Goal: Task Accomplishment & Management: Use online tool/utility

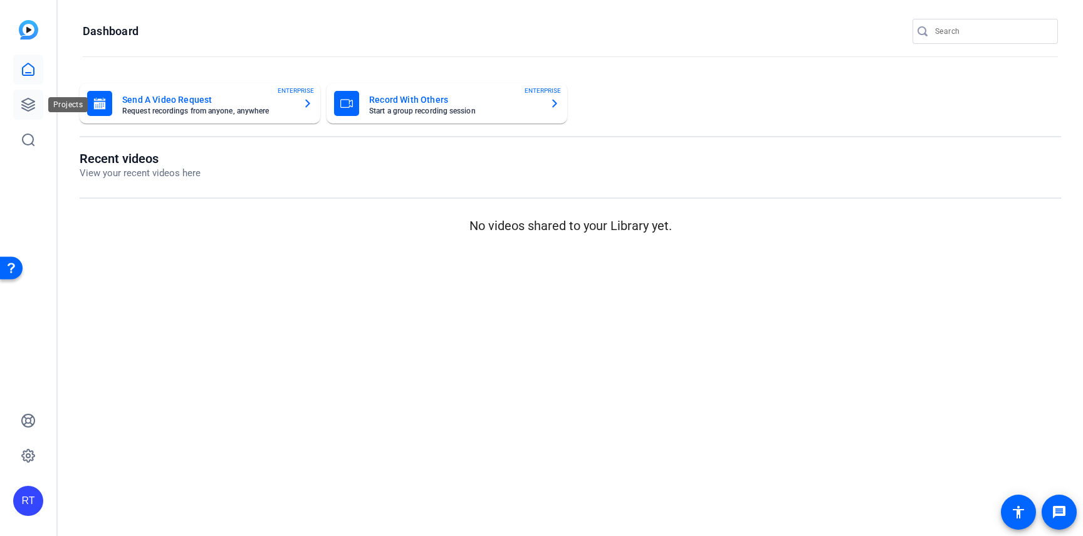
click at [30, 107] on icon at bounding box center [28, 104] width 13 height 13
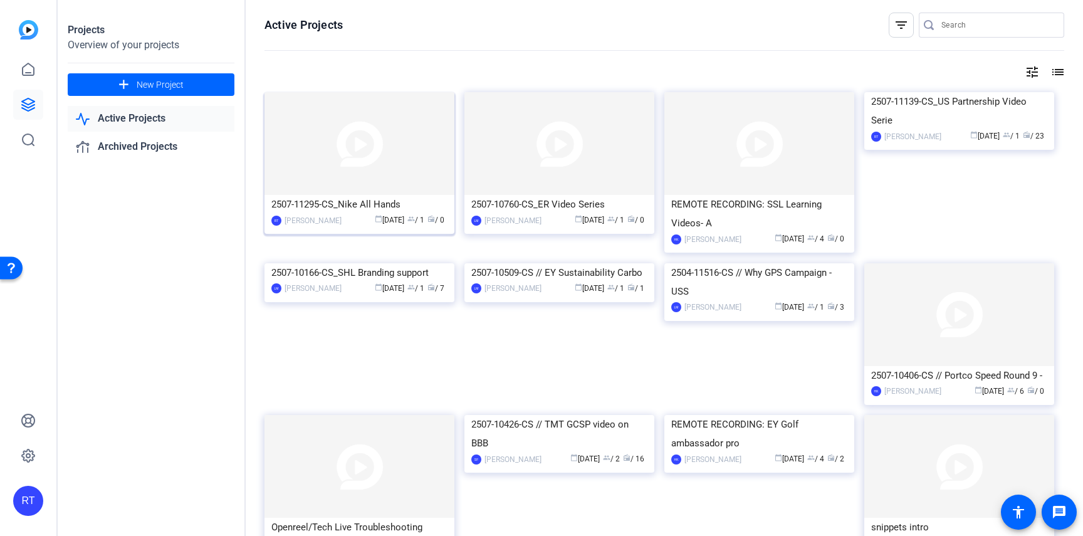
click at [368, 201] on div "2507-11295-CS_Nike All Hands" at bounding box center [359, 204] width 176 height 19
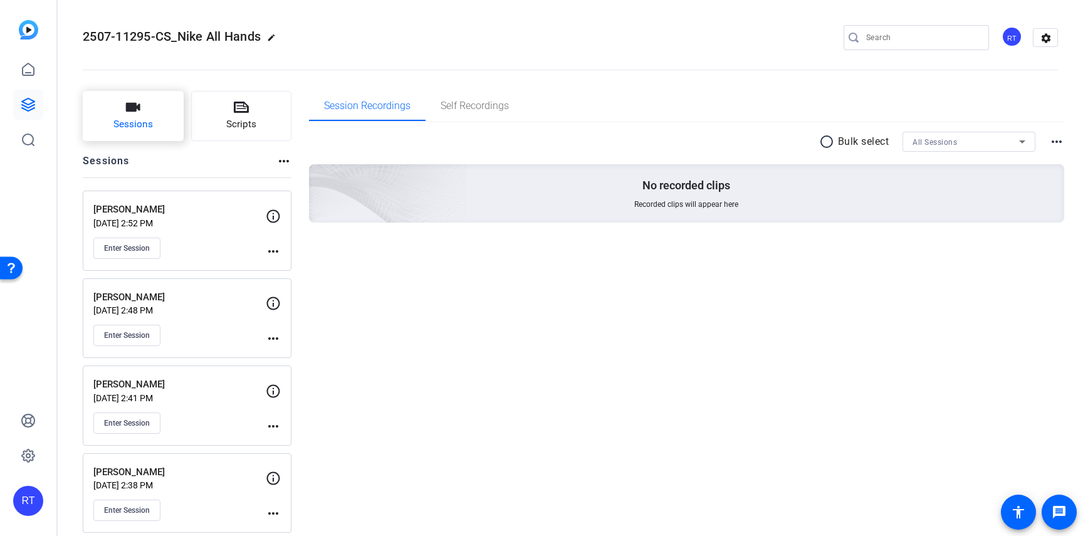
click at [147, 129] on span "Sessions" at bounding box center [132, 124] width 39 height 14
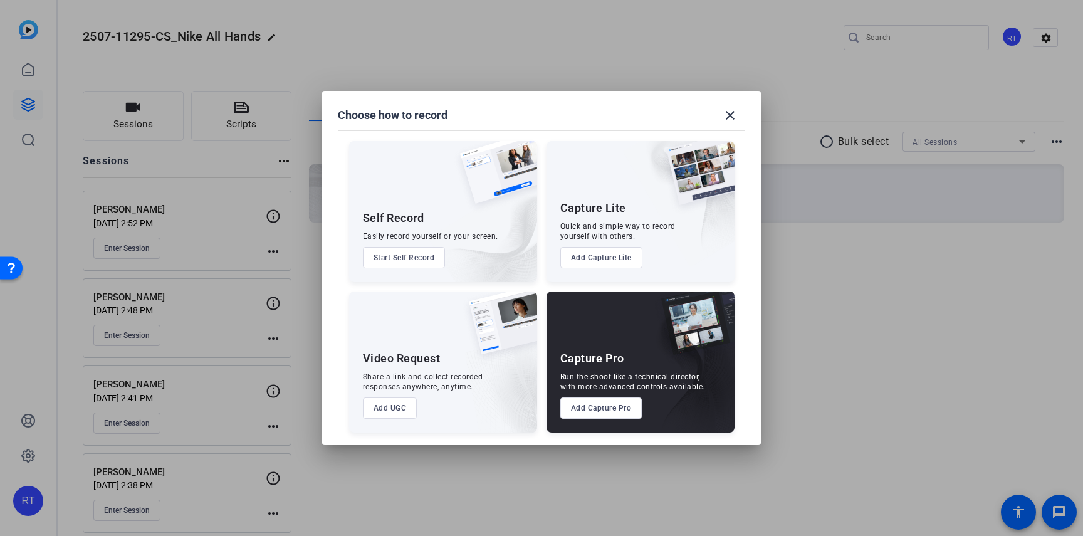
click at [581, 407] on button "Add Capture Pro" at bounding box center [601, 407] width 82 height 21
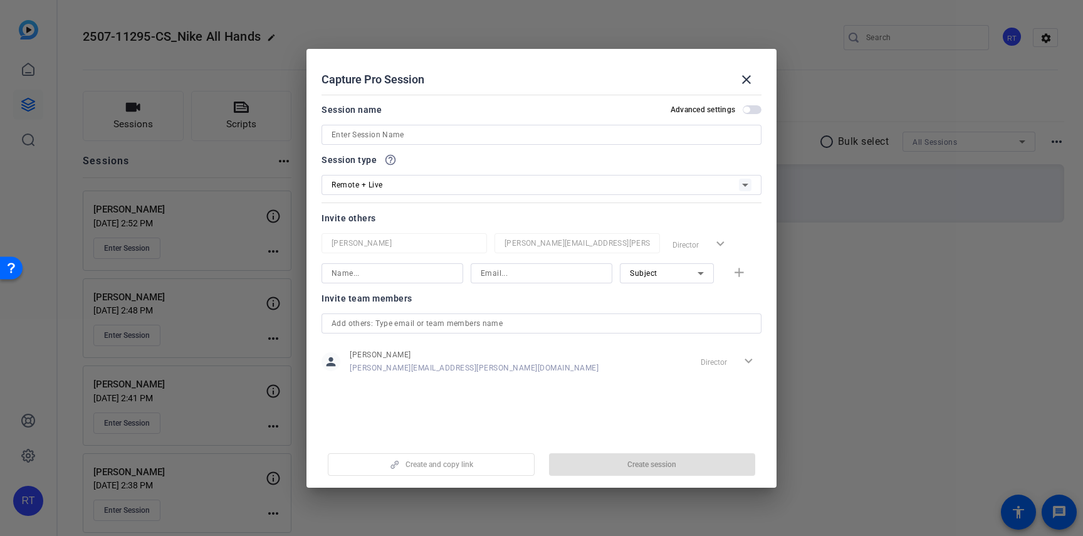
click at [415, 135] on input at bounding box center [542, 134] width 420 height 15
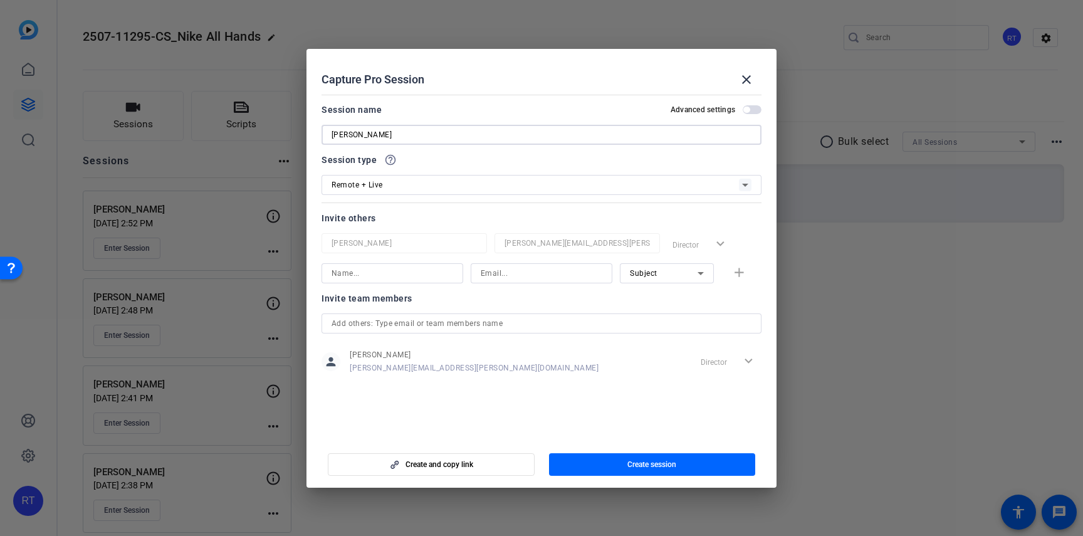
type input "[PERSON_NAME]"
click at [418, 188] on div "Remote + Live" at bounding box center [535, 185] width 407 height 16
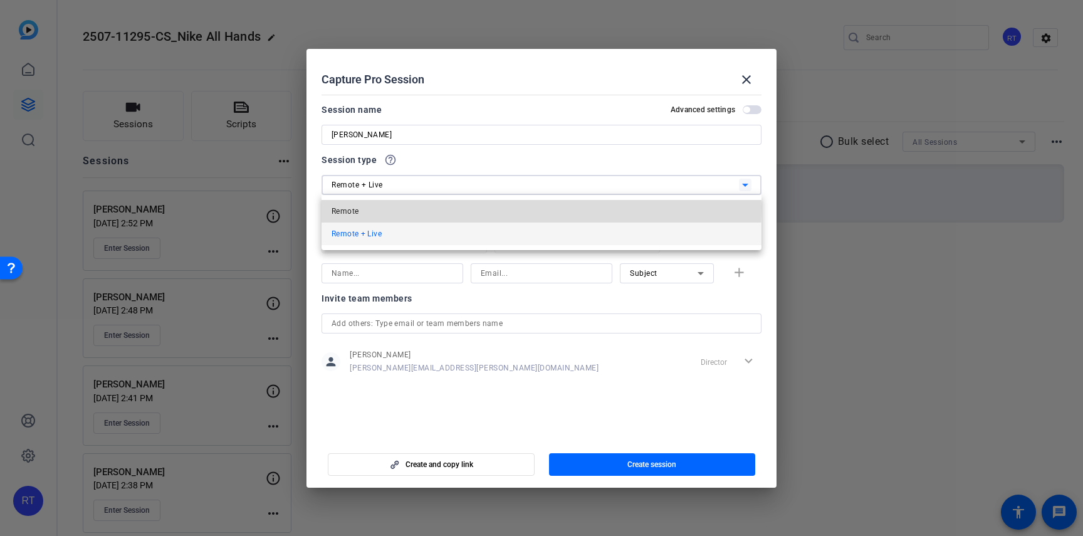
click at [382, 207] on mat-option "Remote" at bounding box center [542, 211] width 440 height 23
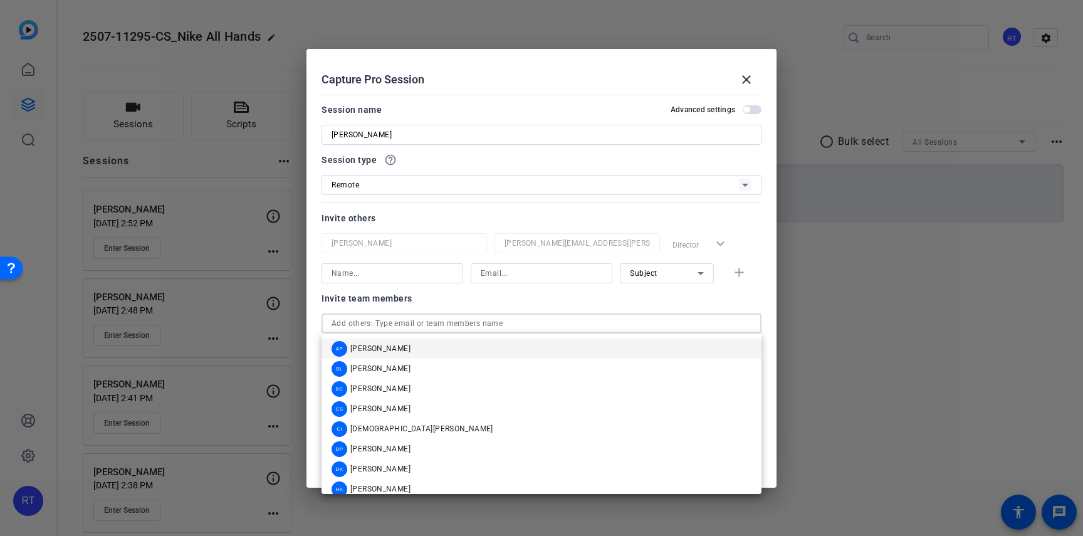
click at [405, 323] on input "text" at bounding box center [542, 323] width 420 height 15
click at [393, 387] on span "[PERSON_NAME]" at bounding box center [380, 389] width 60 height 10
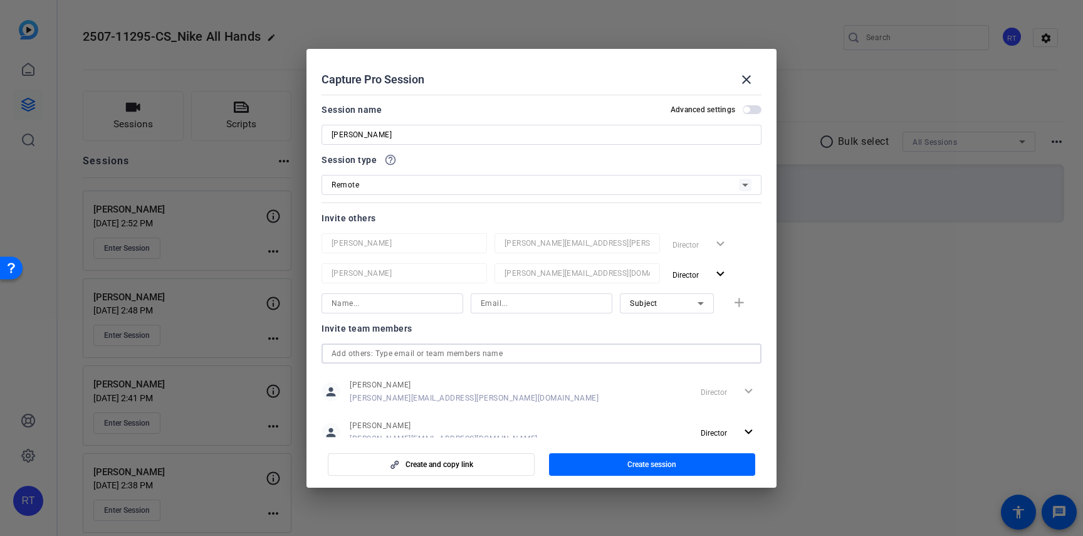
click at [391, 353] on input "text" at bounding box center [542, 353] width 420 height 15
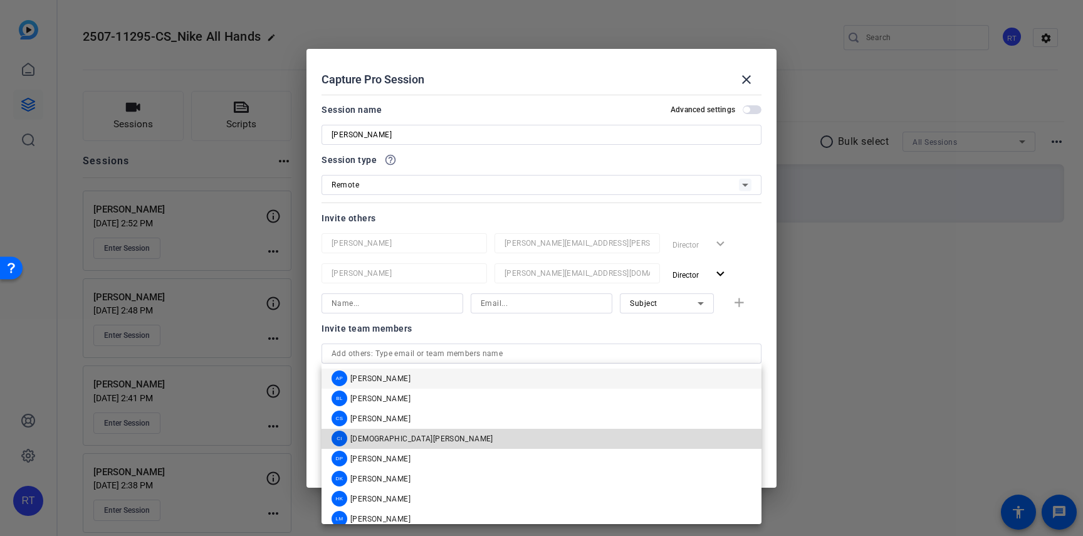
click at [392, 446] on div "[PERSON_NAME][DEMOGRAPHIC_DATA]" at bounding box center [413, 439] width 162 height 16
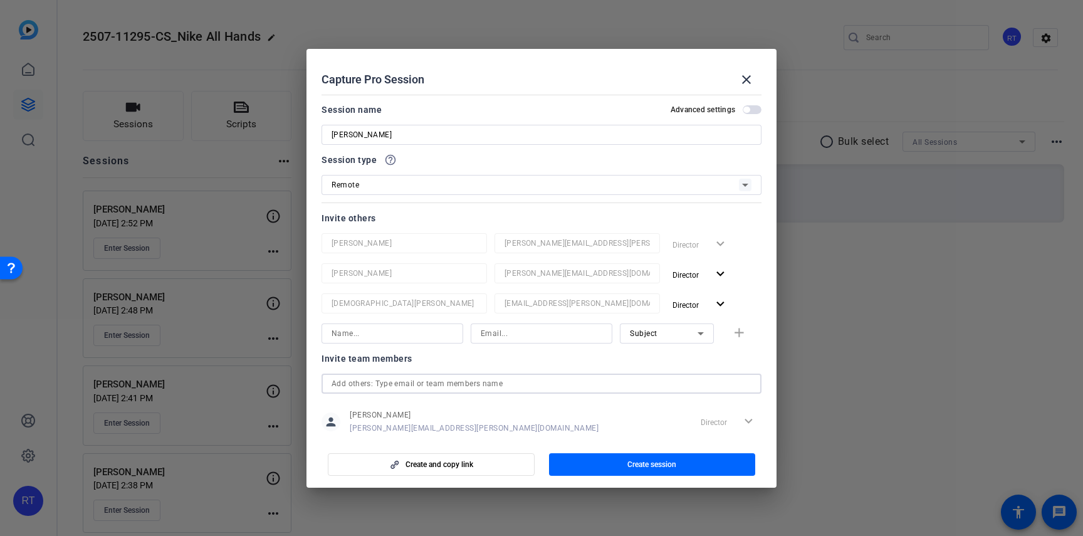
click at [387, 385] on input "text" at bounding box center [542, 383] width 420 height 15
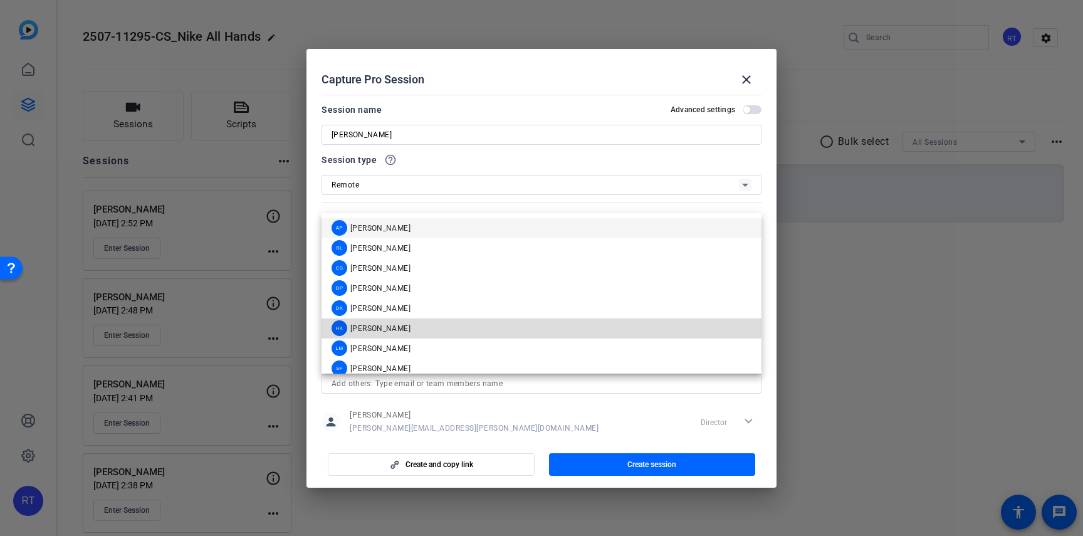
click at [382, 328] on span "[PERSON_NAME]" at bounding box center [380, 328] width 60 height 10
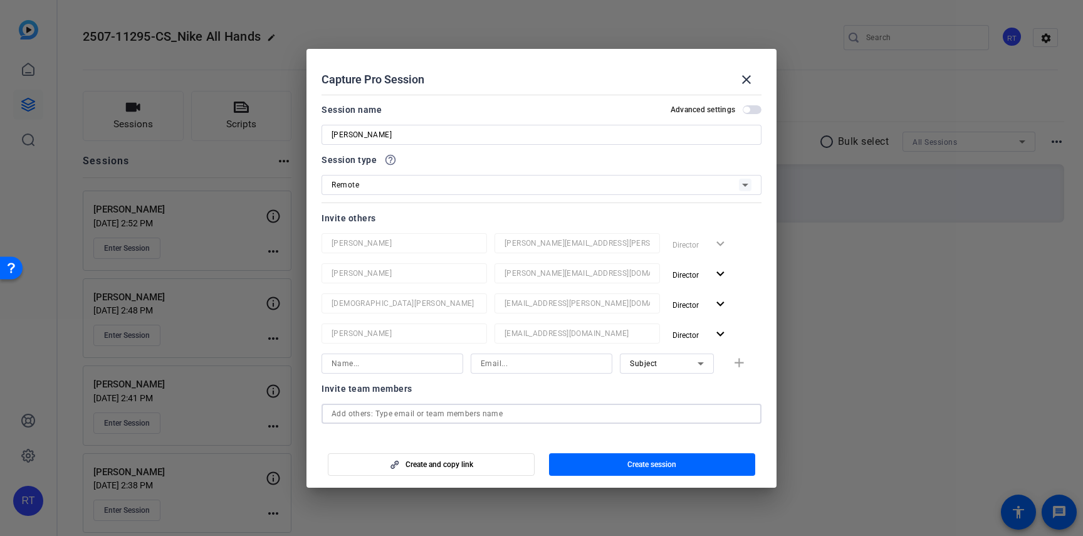
click at [377, 413] on input "text" at bounding box center [542, 413] width 420 height 15
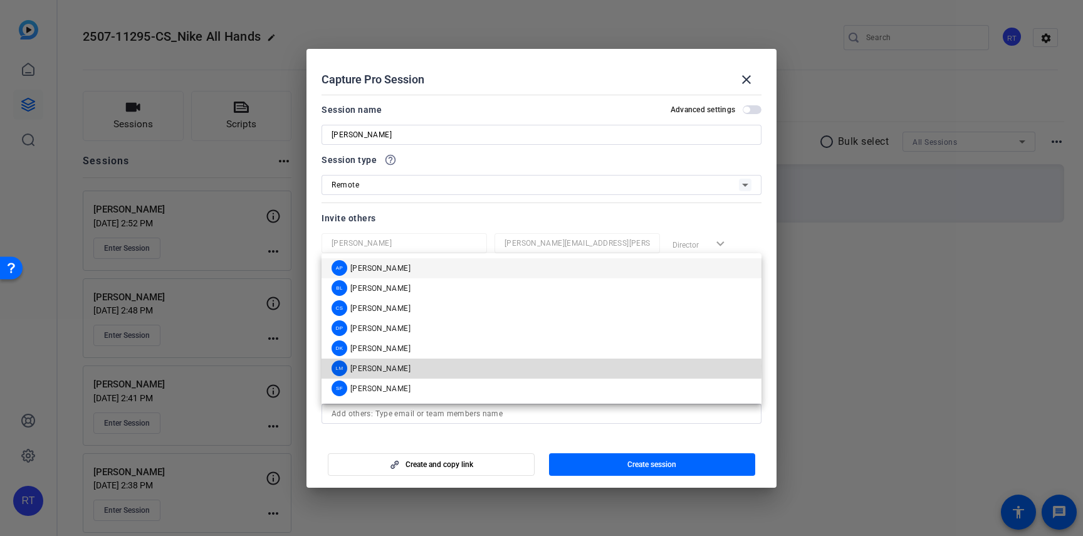
click at [380, 366] on span "[PERSON_NAME]" at bounding box center [380, 369] width 60 height 10
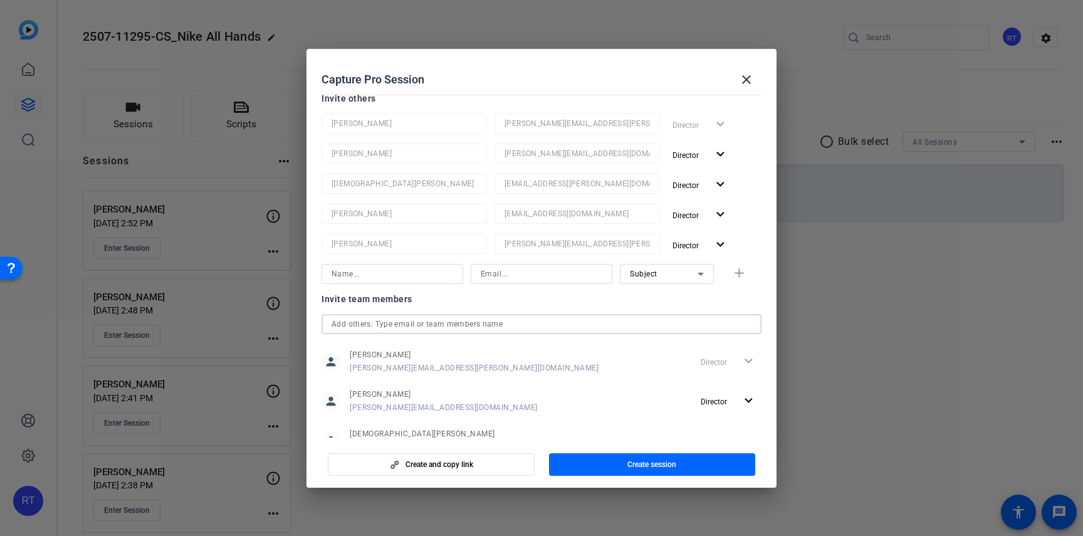
scroll to position [145, 0]
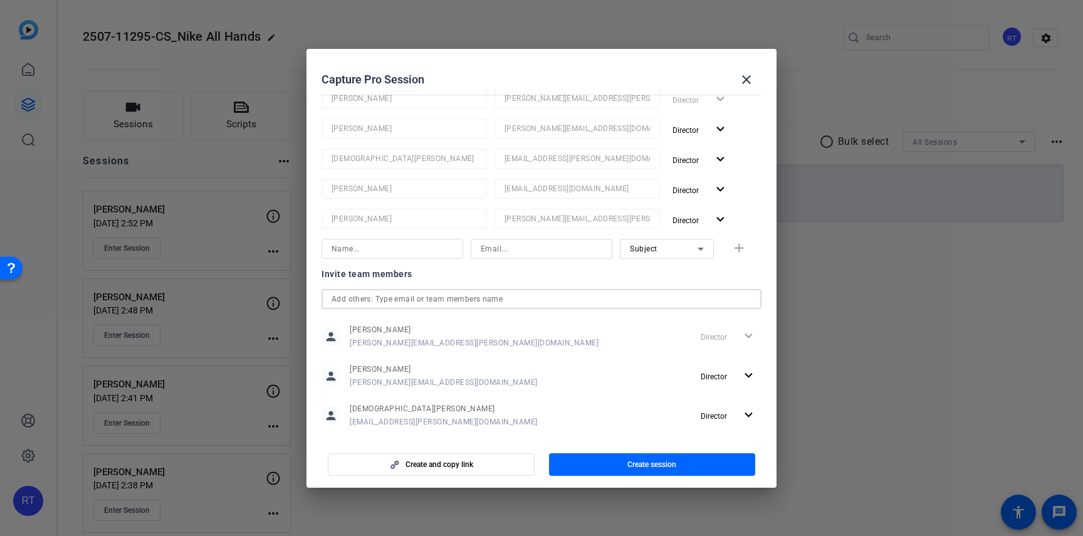
click at [392, 296] on input "text" at bounding box center [542, 298] width 420 height 15
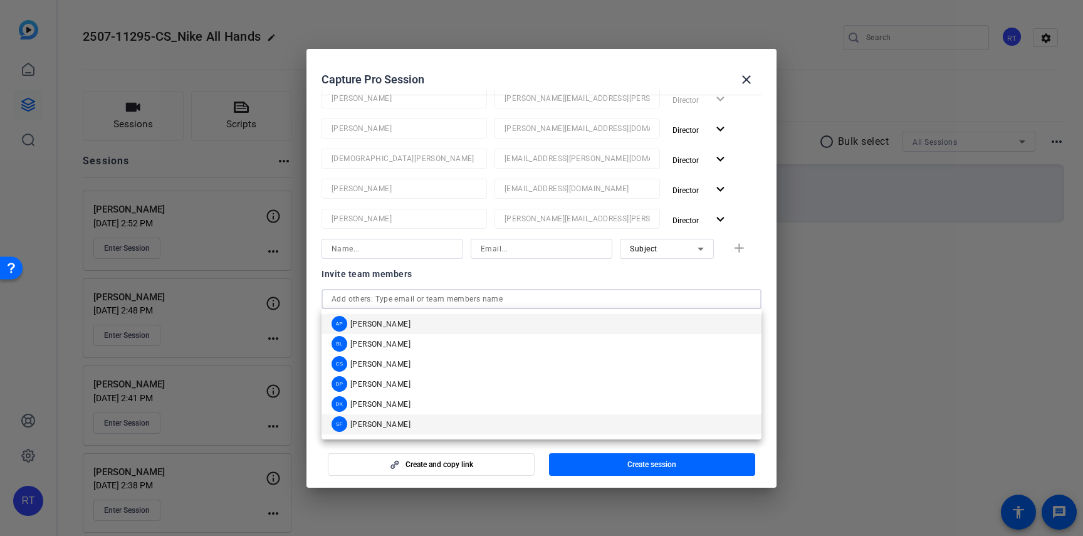
click at [401, 421] on span "[PERSON_NAME]" at bounding box center [380, 424] width 60 height 10
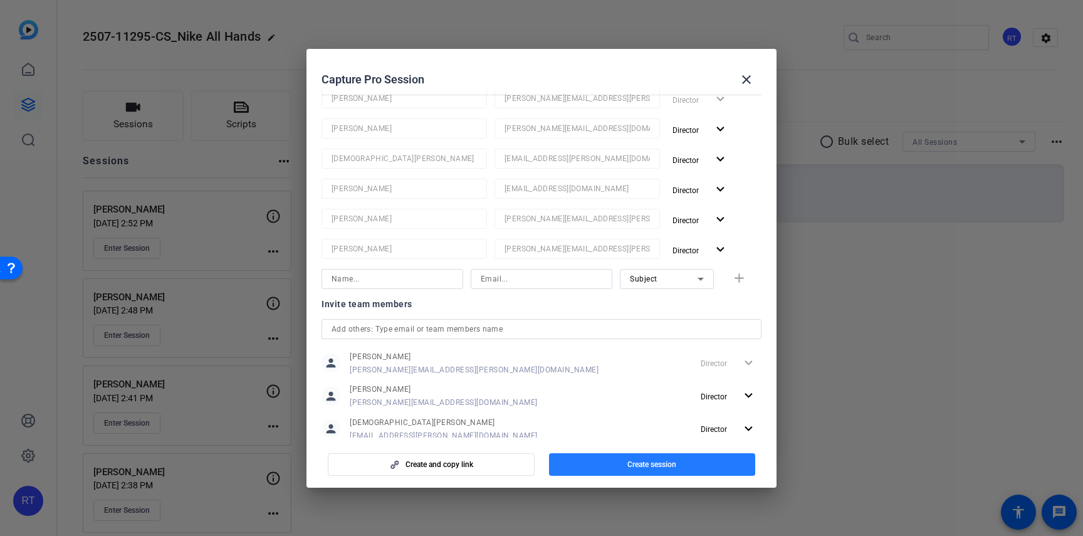
click at [619, 461] on span "button" at bounding box center [652, 464] width 207 height 30
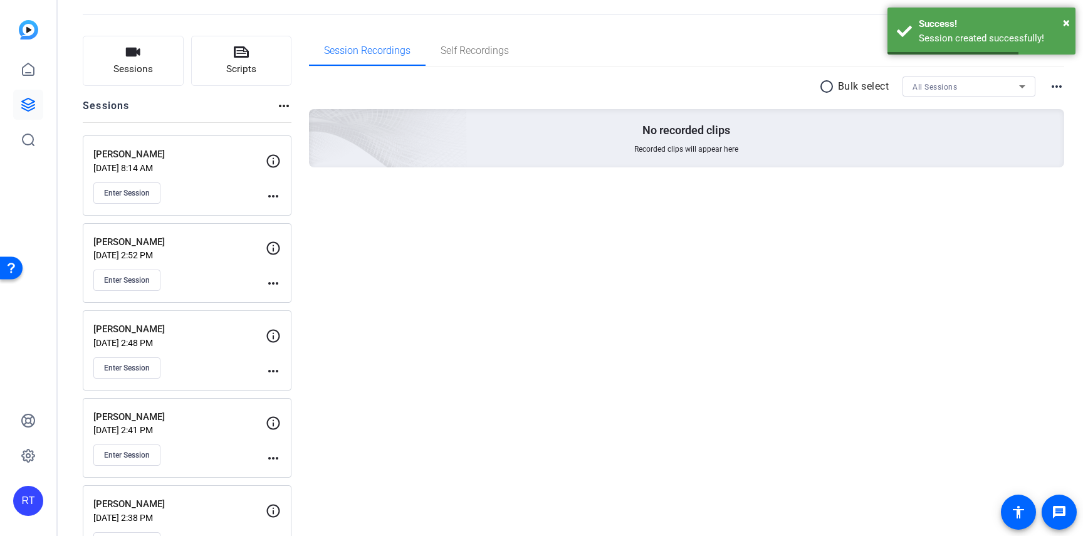
scroll to position [63, 0]
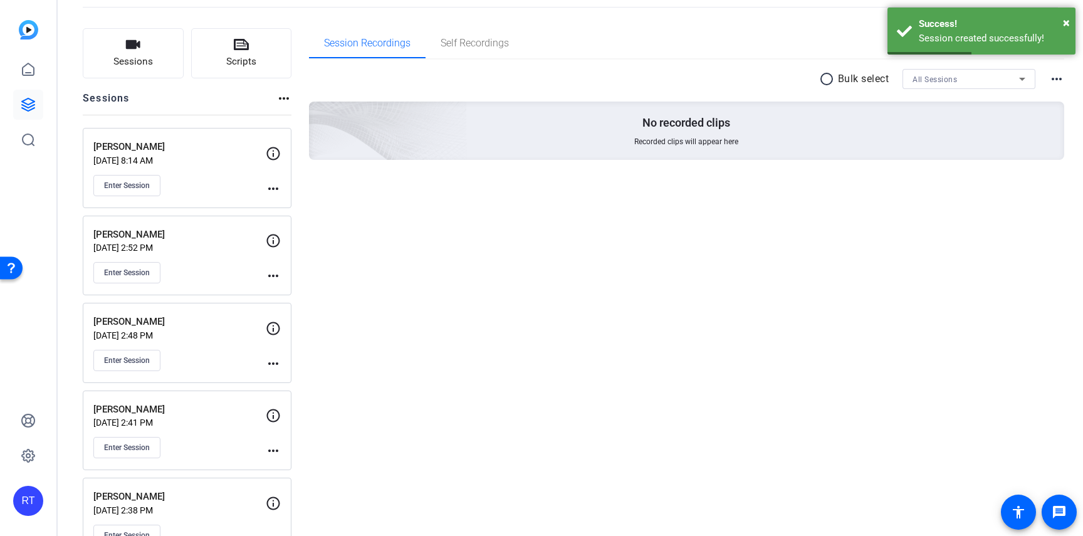
click at [275, 189] on mat-icon "more_horiz" at bounding box center [273, 188] width 15 height 15
click at [290, 204] on span "Edit Session" at bounding box center [304, 206] width 57 height 15
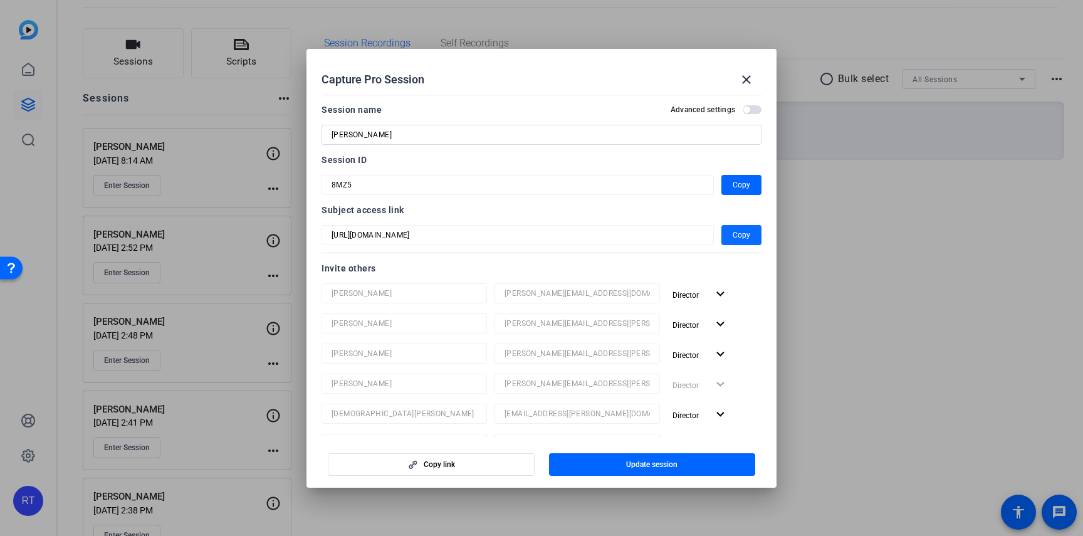
click at [745, 236] on span "Copy" at bounding box center [742, 235] width 18 height 15
